Goal: Browse casually

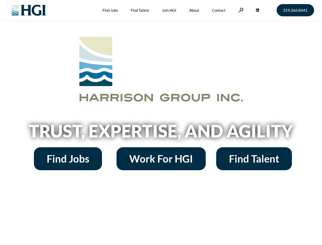
click at [161, 122] on h2 "Trust, Expertise, and Agility" at bounding box center [161, 130] width 290 height 17
click at [240, 10] on link at bounding box center [240, 10] width 5 height 5
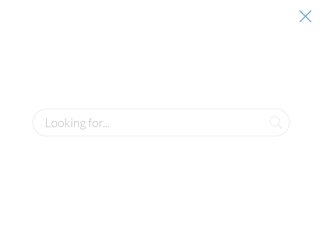
click at [161, 132] on div at bounding box center [161, 122] width 321 height 245
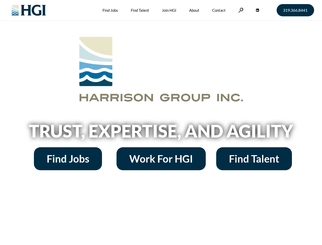
click at [161, 122] on h2 "Trust, Expertise, and Agility" at bounding box center [161, 130] width 290 height 17
click at [240, 10] on link at bounding box center [240, 10] width 5 height 5
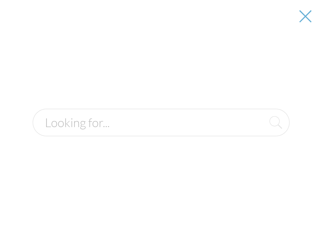
click at [161, 132] on h2 "Trust, Expertise, and Agility" at bounding box center [161, 130] width 290 height 17
